Goal: Task Accomplishment & Management: Manage account settings

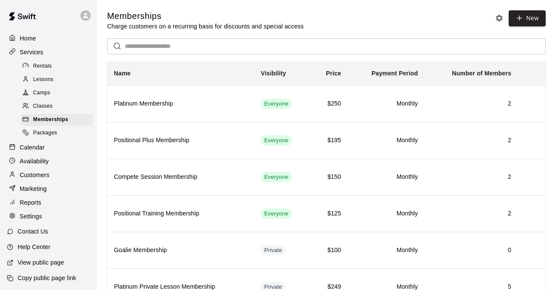
scroll to position [113, 0]
click at [34, 38] on p "Home" at bounding box center [28, 38] width 16 height 9
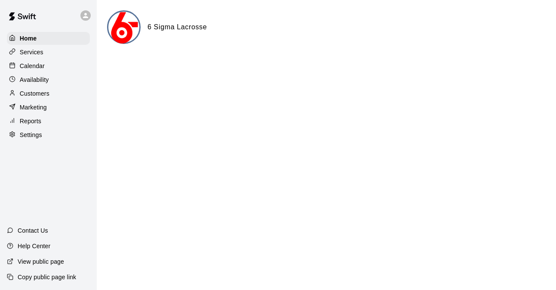
click at [38, 64] on p "Calendar" at bounding box center [32, 66] width 25 height 9
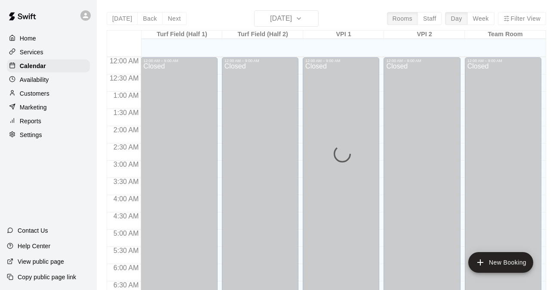
scroll to position [410, 0]
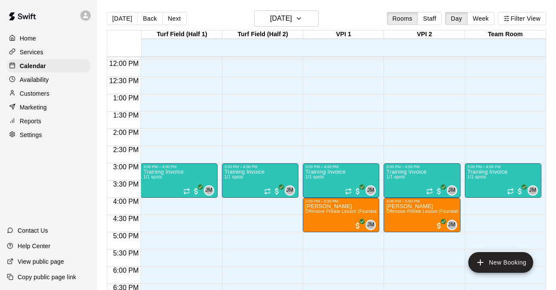
click at [480, 30] on div "Turf Field (Half 1) 19 Fri Turf Field (Half 2) 19 Fri VPI 1 19 Fri VPI 2 19 Fri…" at bounding box center [327, 165] width 440 height 270
click at [480, 27] on div "Today Back Next Friday Sep 19 Rooms Staff Day Week Filter View" at bounding box center [327, 20] width 440 height 20
click at [479, 19] on button "Week" at bounding box center [481, 18] width 27 height 13
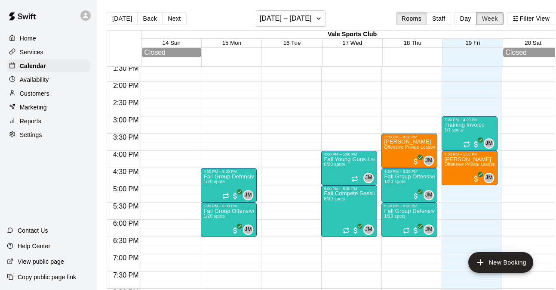
scroll to position [469, 0]
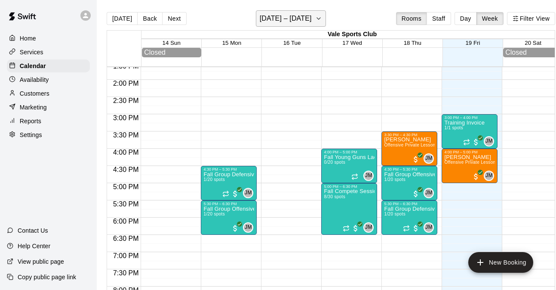
click at [320, 18] on icon "button" at bounding box center [318, 19] width 3 height 2
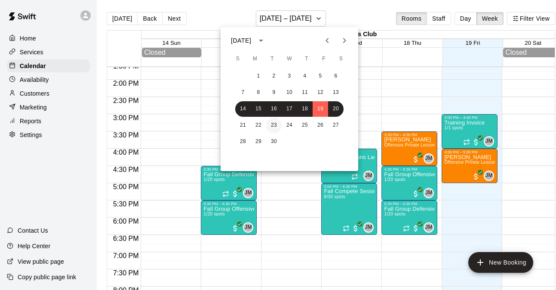
click at [267, 126] on button "23" at bounding box center [273, 124] width 15 height 15
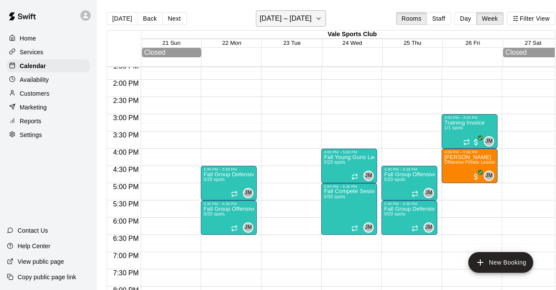
click at [299, 18] on h6 "September 21 – 27" at bounding box center [286, 18] width 52 height 12
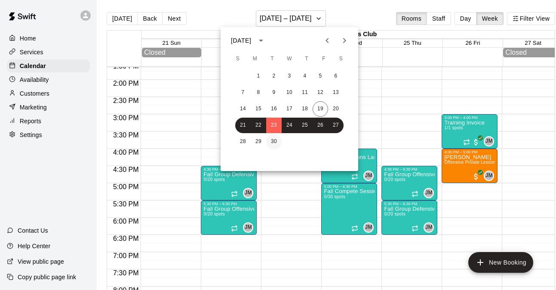
click at [267, 140] on button "30" at bounding box center [273, 141] width 15 height 15
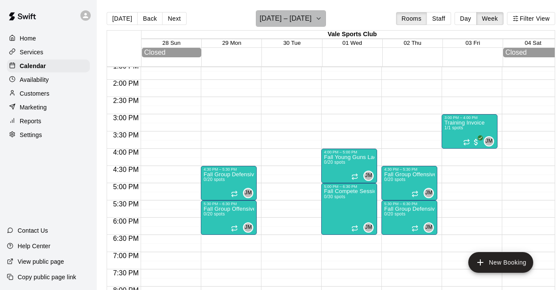
click at [312, 16] on h6 "September 28 – October 04" at bounding box center [286, 18] width 52 height 12
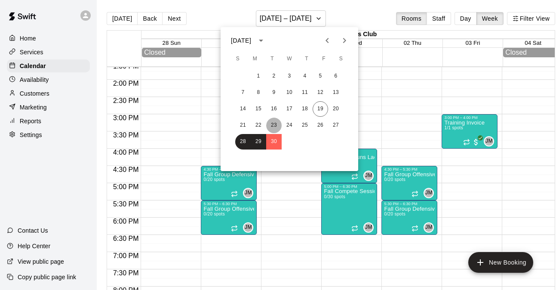
click at [267, 123] on button "23" at bounding box center [273, 124] width 15 height 15
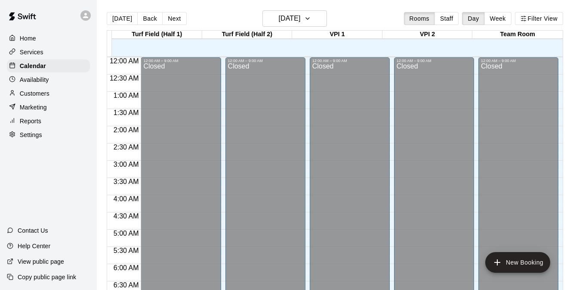
scroll to position [402, 0]
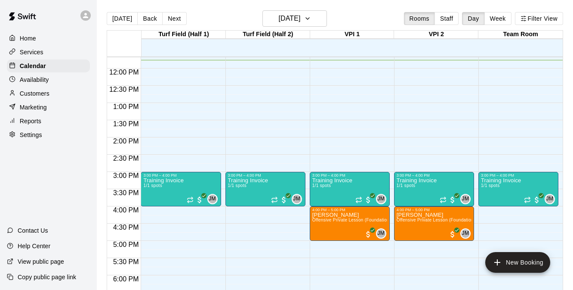
click at [42, 90] on p "Customers" at bounding box center [35, 93] width 30 height 9
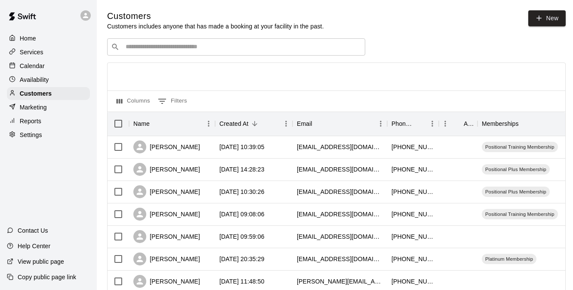
click at [188, 49] on input "Search customers by name or email" at bounding box center [242, 47] width 238 height 9
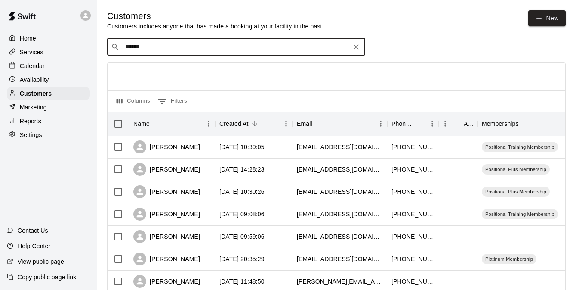
type input "*******"
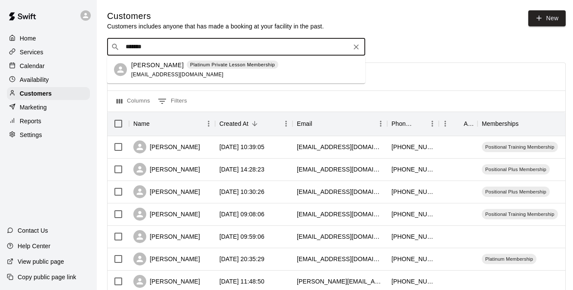
click at [189, 73] on span "[EMAIL_ADDRESS][DOMAIN_NAME]" at bounding box center [177, 74] width 92 height 6
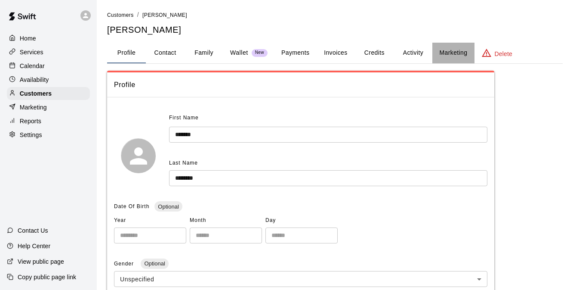
click at [448, 51] on button "Marketing" at bounding box center [453, 53] width 42 height 21
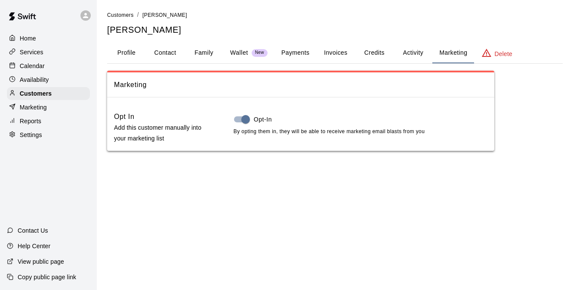
click at [396, 53] on button "Activity" at bounding box center [413, 53] width 39 height 21
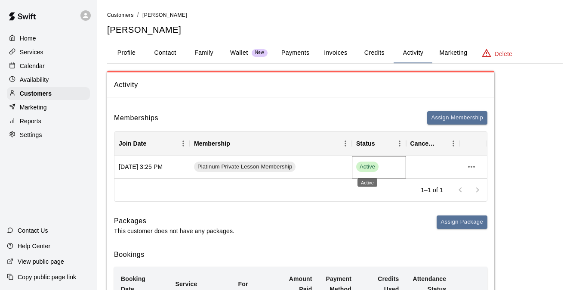
click at [371, 165] on span "Active" at bounding box center [367, 167] width 22 height 8
click at [474, 160] on button "more actions" at bounding box center [471, 166] width 15 height 15
click at [480, 182] on li "View details" at bounding box center [488, 184] width 49 height 14
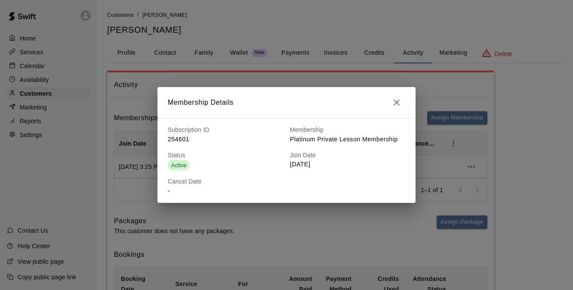
click at [402, 98] on button "button" at bounding box center [396, 102] width 17 height 17
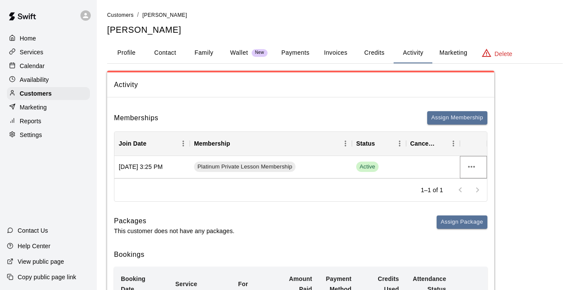
click at [476, 162] on icon "more actions" at bounding box center [471, 166] width 10 height 10
click at [482, 204] on li "Cancel" at bounding box center [488, 198] width 49 height 14
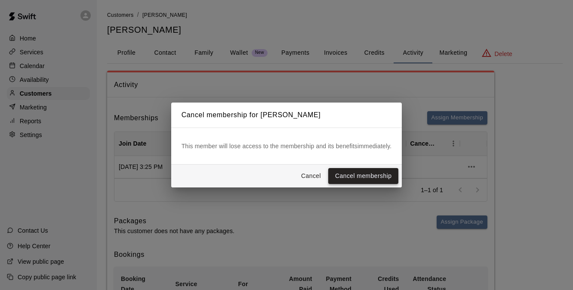
click at [376, 173] on button "Cancel membership" at bounding box center [363, 176] width 70 height 16
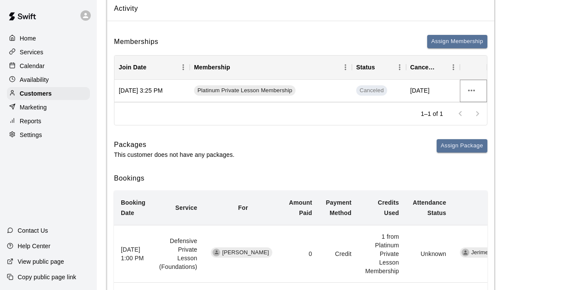
scroll to position [23, 0]
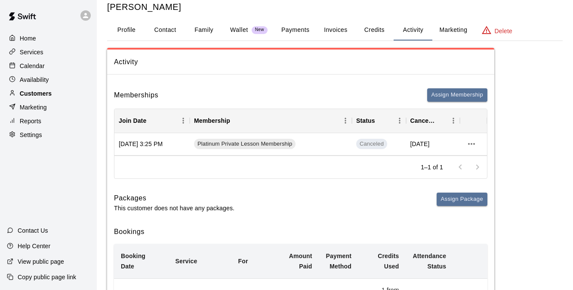
click at [40, 94] on p "Customers" at bounding box center [36, 93] width 32 height 9
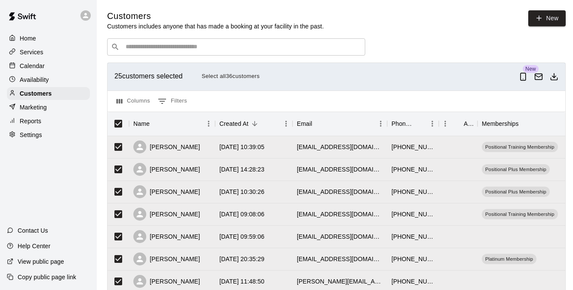
click at [255, 75] on button "Select all 36 customers" at bounding box center [231, 76] width 62 height 13
click at [554, 71] on button "Download as csv" at bounding box center [553, 76] width 15 height 15
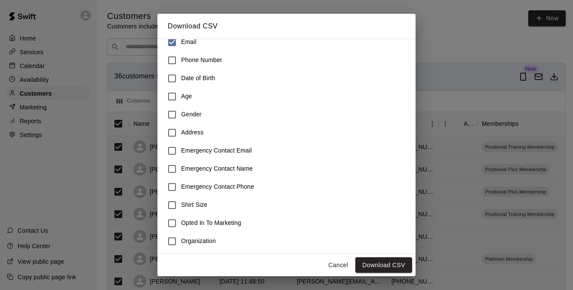
scroll to position [137, 0]
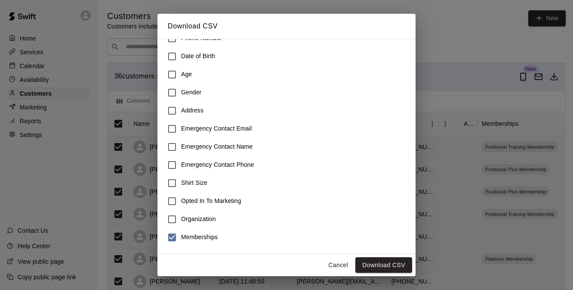
click at [209, 239] on h6 "Memberships" at bounding box center [199, 236] width 37 height 9
click at [387, 259] on button "Download CSV" at bounding box center [383, 265] width 57 height 16
click at [333, 265] on button "Cancel" at bounding box center [338, 265] width 28 height 16
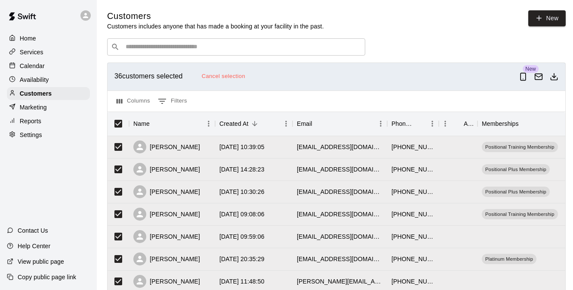
click at [37, 54] on p "Services" at bounding box center [32, 52] width 24 height 9
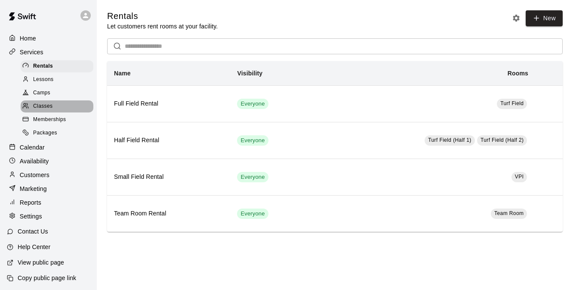
click at [51, 106] on span "Classes" at bounding box center [42, 106] width 19 height 9
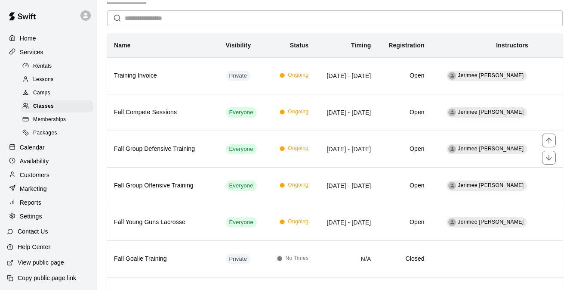
scroll to position [80, 0]
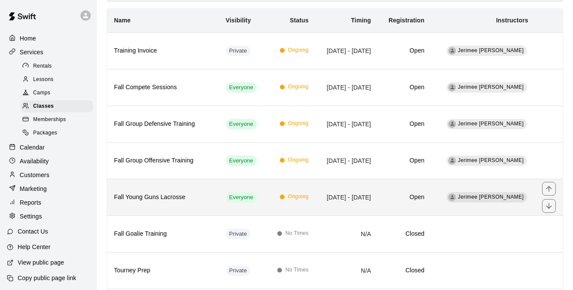
click at [254, 205] on td "Everyone" at bounding box center [243, 197] width 48 height 37
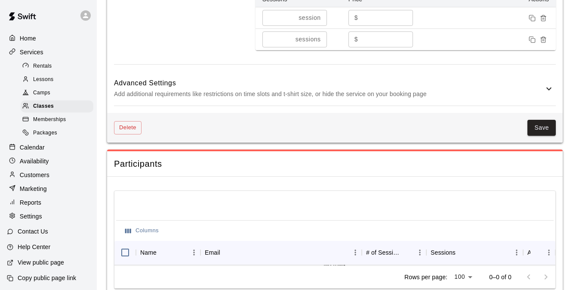
scroll to position [672, 0]
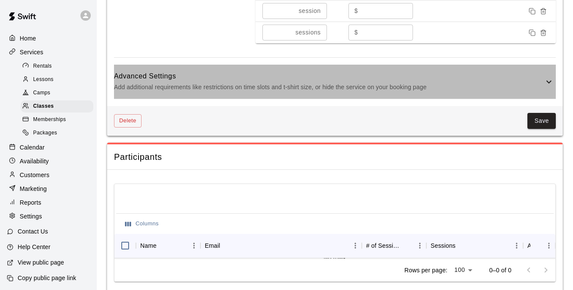
click at [547, 86] on icon at bounding box center [549, 82] width 10 height 10
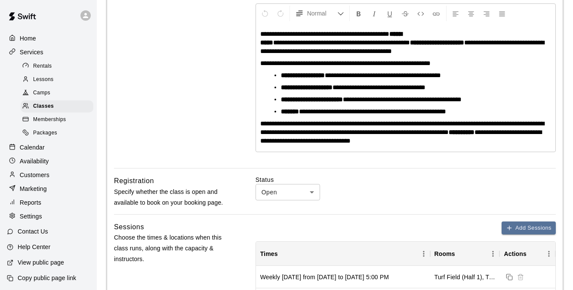
scroll to position [185, 0]
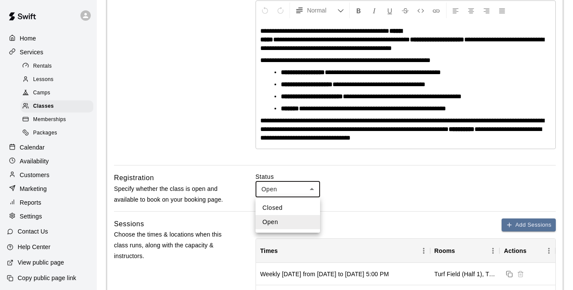
click at [279, 211] on li "Closed" at bounding box center [288, 207] width 65 height 14
type input "******"
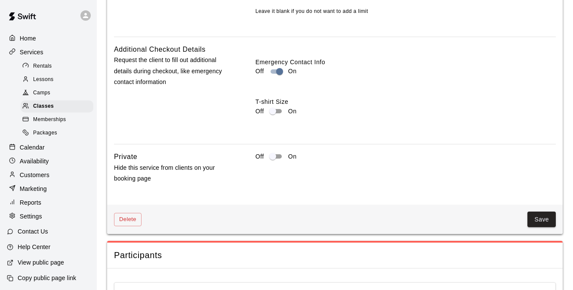
scroll to position [975, 0]
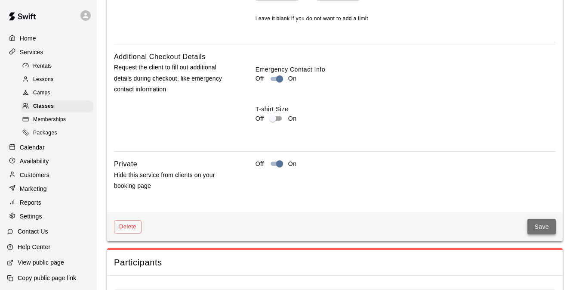
click at [542, 225] on button "Save" at bounding box center [541, 227] width 28 height 16
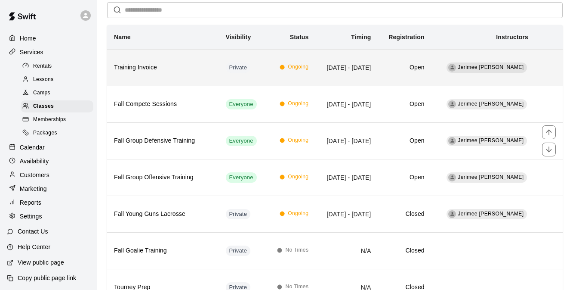
scroll to position [64, 0]
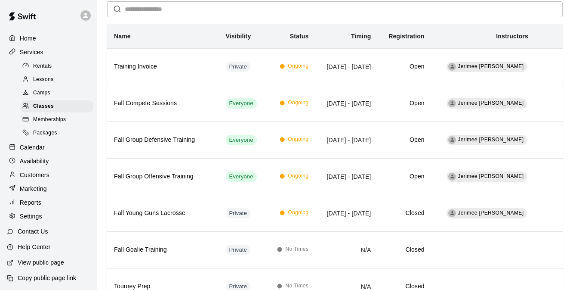
click at [39, 145] on p "Calendar" at bounding box center [32, 147] width 25 height 9
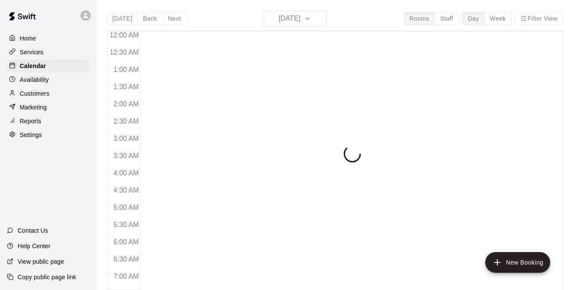
scroll to position [413, 0]
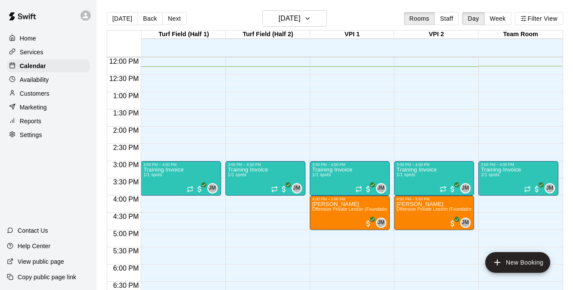
click at [42, 54] on p "Services" at bounding box center [32, 52] width 24 height 9
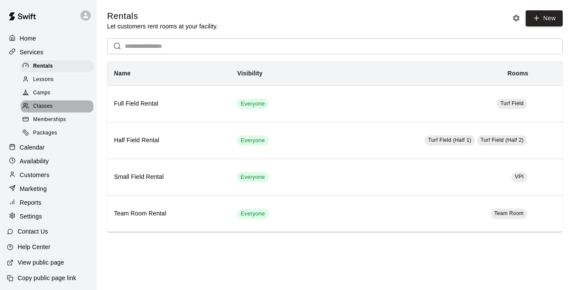
click at [56, 103] on div "Classes" at bounding box center [57, 106] width 73 height 12
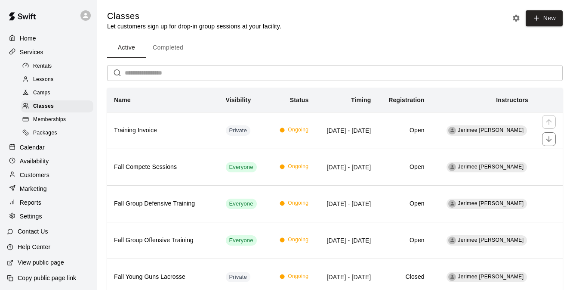
click at [208, 112] on th "Training Invoice" at bounding box center [163, 130] width 112 height 37
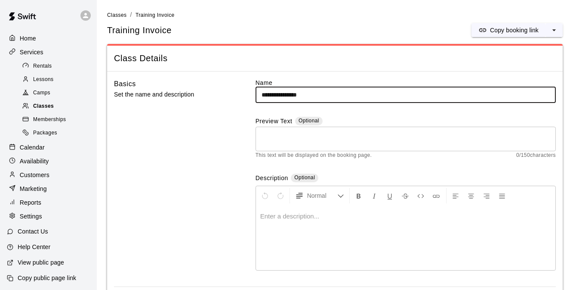
click at [78, 107] on div "Classes" at bounding box center [57, 106] width 73 height 12
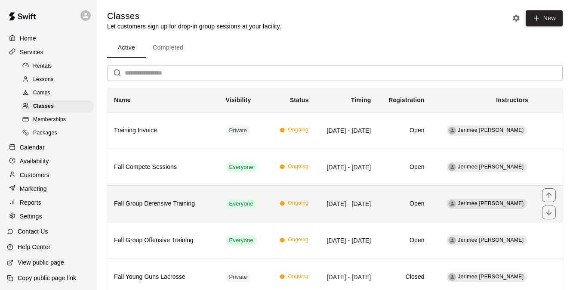
click at [192, 208] on th "Fall Group Defensive Training" at bounding box center [163, 203] width 112 height 37
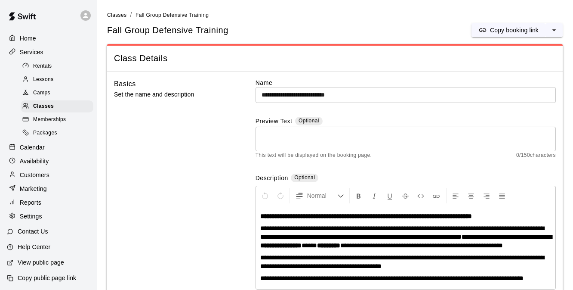
scroll to position [9, 0]
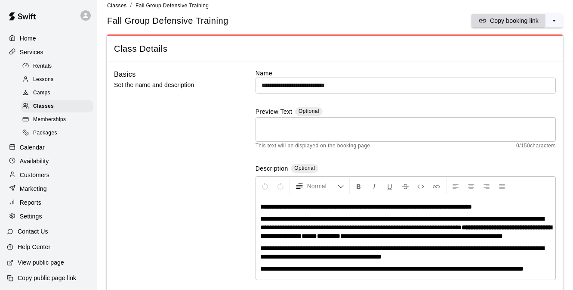
click at [510, 22] on p "Copy booking link" at bounding box center [514, 20] width 49 height 9
click at [113, 9] on li "Classes" at bounding box center [116, 5] width 19 height 9
click at [114, 6] on span "Classes" at bounding box center [116, 6] width 19 height 6
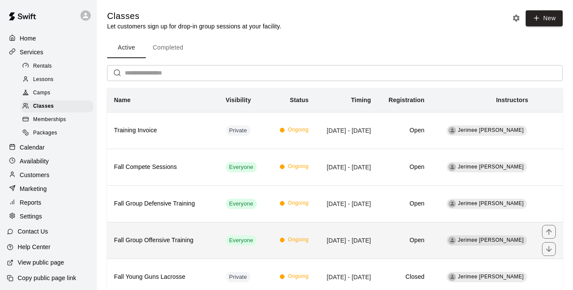
click at [187, 234] on th "Fall Group Offensive Training" at bounding box center [163, 240] width 112 height 37
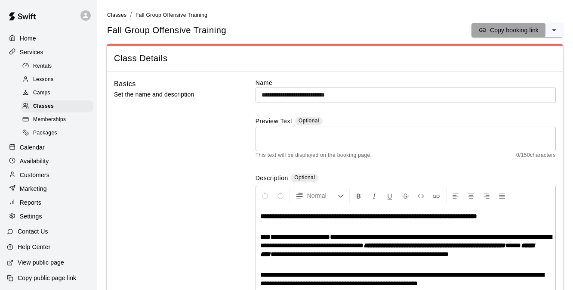
click at [502, 29] on p "Copy booking link" at bounding box center [514, 30] width 49 height 9
click at [113, 19] on li "Classes" at bounding box center [116, 14] width 19 height 9
click at [113, 15] on span "Classes" at bounding box center [116, 15] width 19 height 6
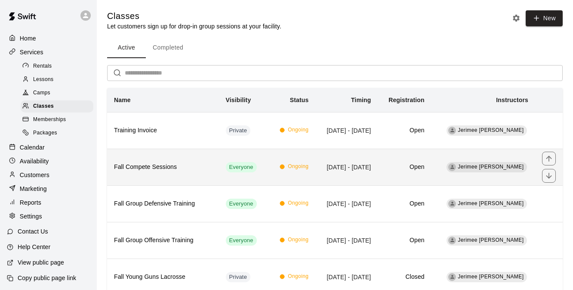
click at [152, 171] on h6 "Fall Compete Sessions" at bounding box center [163, 166] width 98 height 9
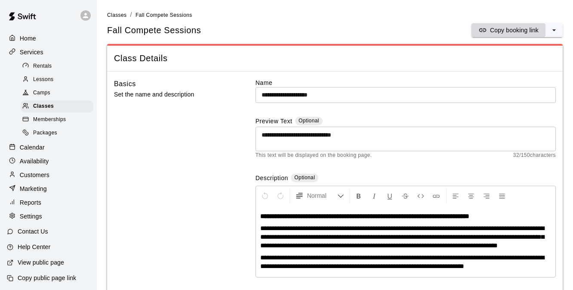
click at [510, 30] on p "Copy booking link" at bounding box center [514, 30] width 49 height 9
